Goal: Information Seeking & Learning: Learn about a topic

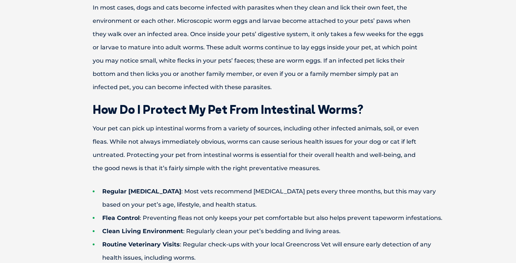
scroll to position [413, 0]
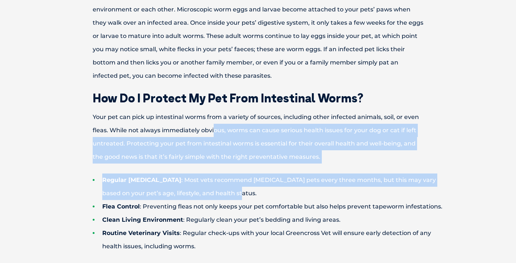
drag, startPoint x: 213, startPoint y: 126, endPoint x: 273, endPoint y: 199, distance: 94.5
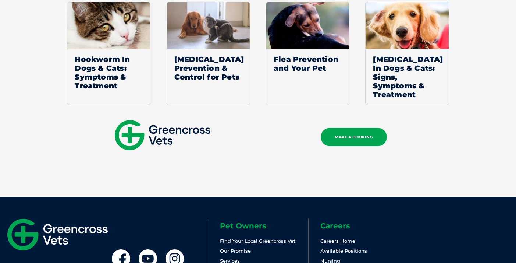
scroll to position [1645, 0]
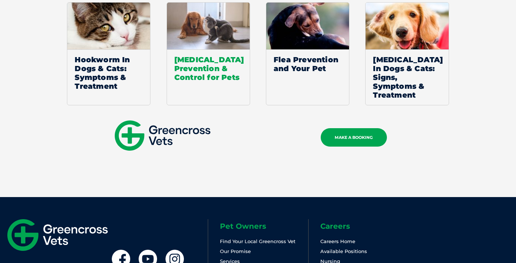
click at [209, 21] on img at bounding box center [208, 26] width 83 height 47
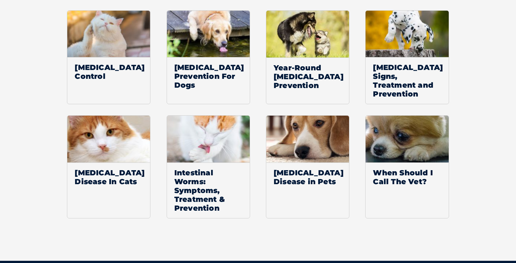
scroll to position [1203, 0]
